Goal: Task Accomplishment & Management: Use online tool/utility

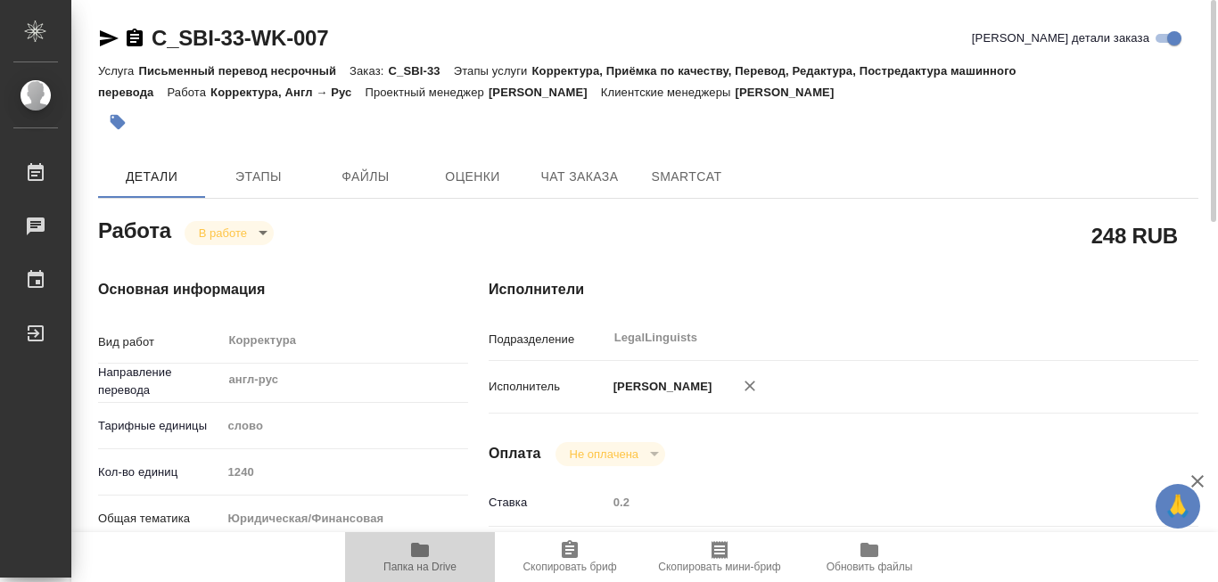
click at [419, 550] on icon "button" at bounding box center [420, 550] width 18 height 14
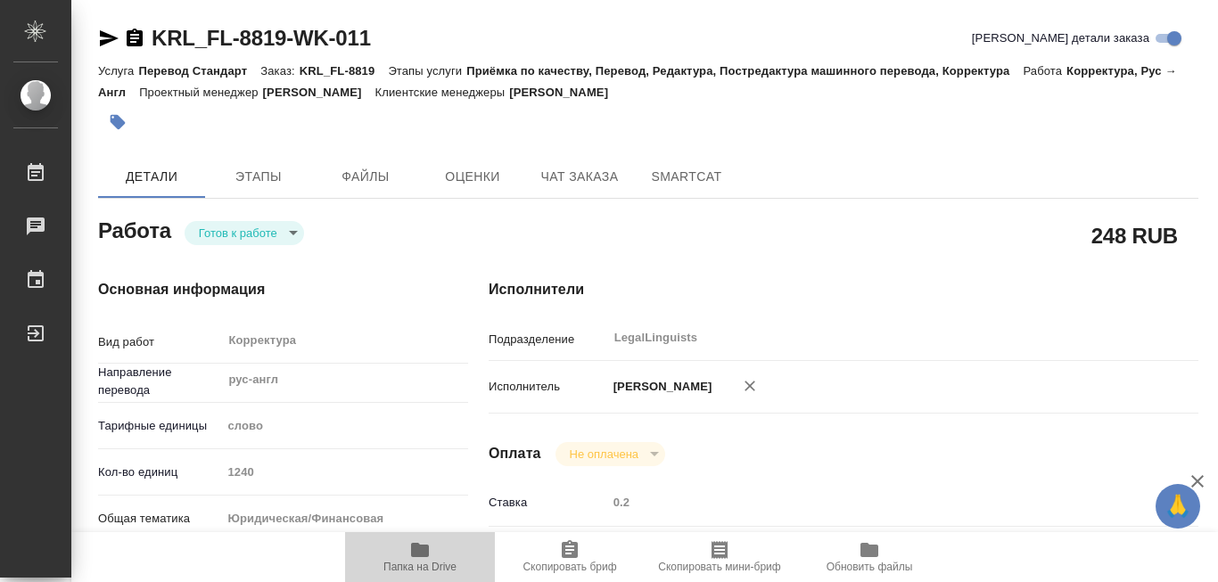
click at [418, 550] on icon "button" at bounding box center [420, 550] width 18 height 14
